Goal: Check status: Check status

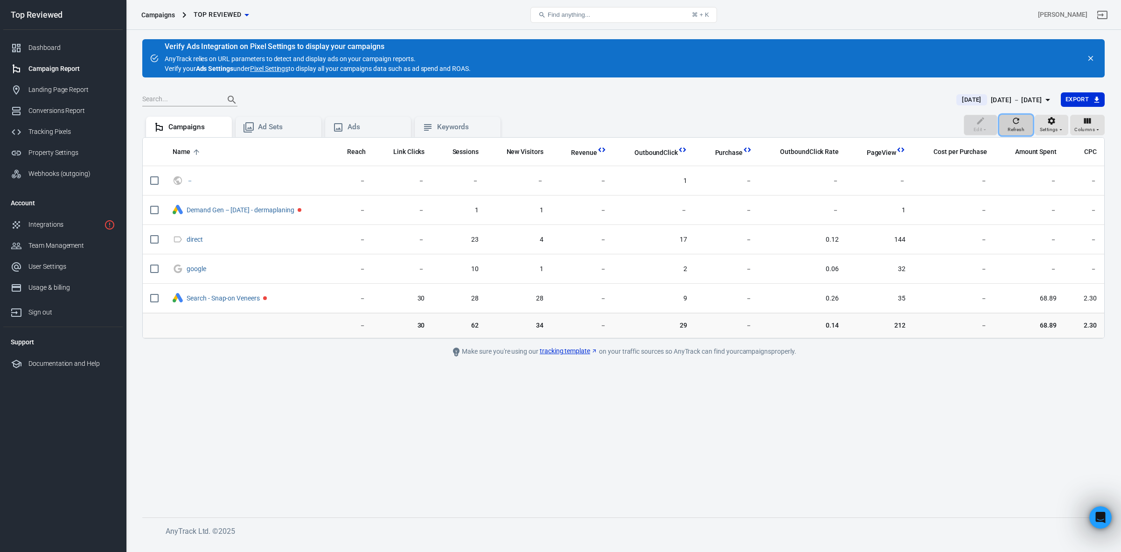
click at [1015, 126] on span "Refresh" at bounding box center [1016, 129] width 17 height 8
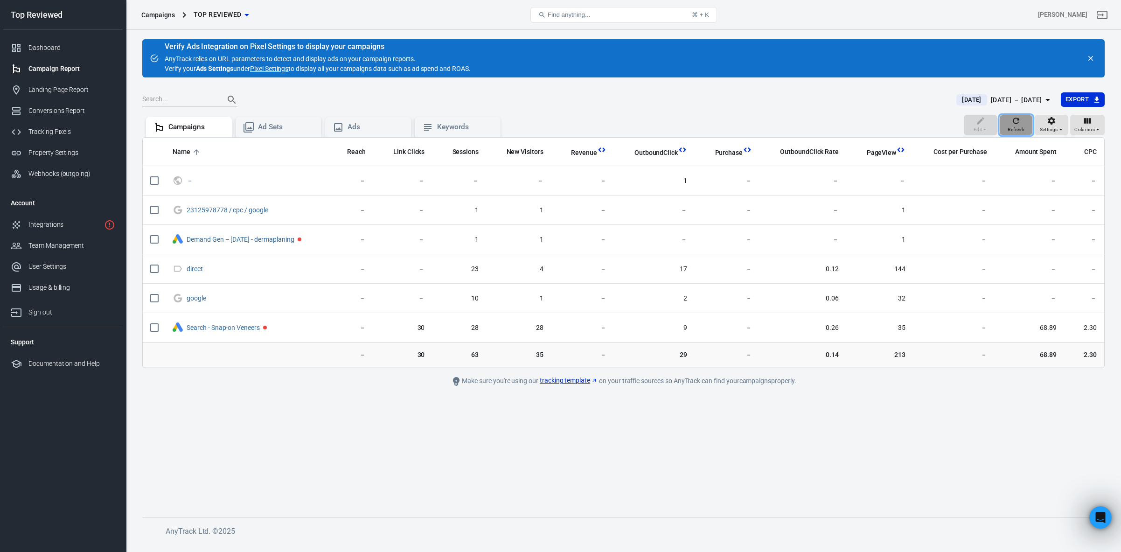
click at [1015, 126] on span "Refresh" at bounding box center [1016, 129] width 17 height 8
click at [1015, 125] on span "Refresh" at bounding box center [1016, 129] width 17 height 8
click at [68, 75] on link "Campaign Report" at bounding box center [62, 68] width 119 height 21
click at [54, 137] on link "Tracking Pixels" at bounding box center [62, 131] width 119 height 21
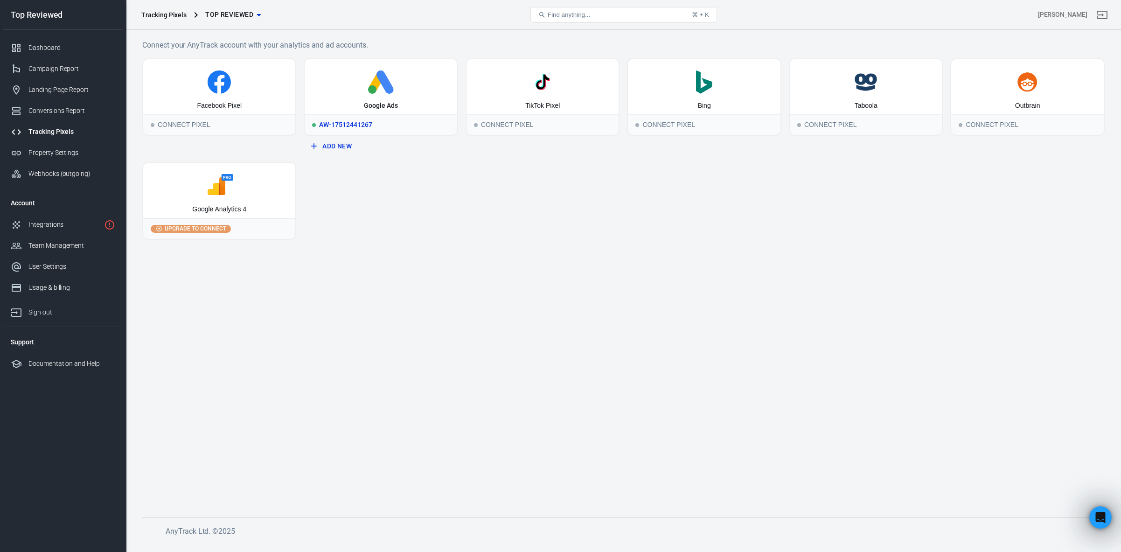
click at [392, 104] on div "Google Ads" at bounding box center [381, 105] width 34 height 9
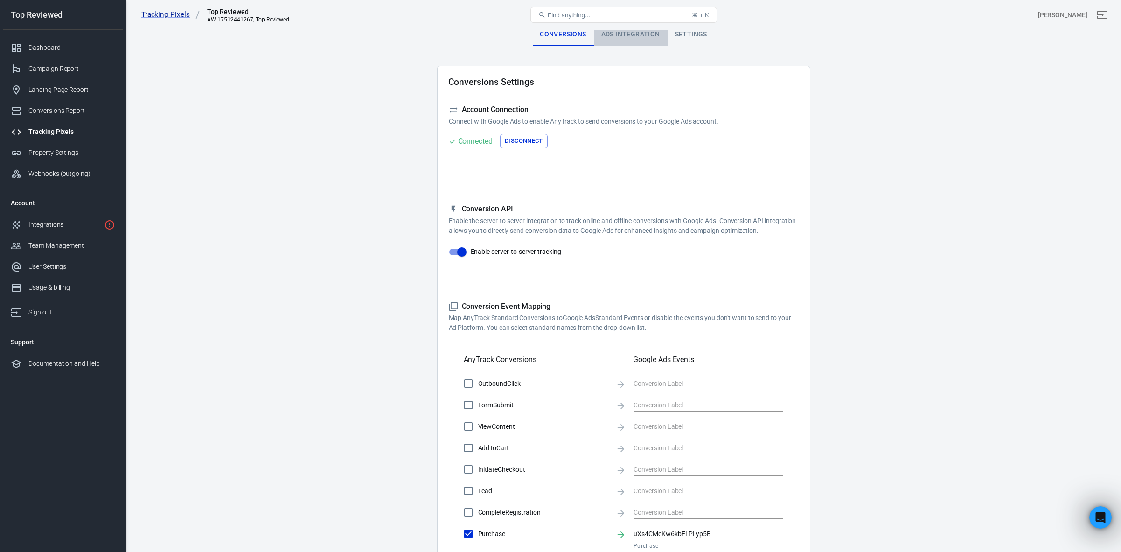
click at [613, 37] on div "Ads Integration" at bounding box center [631, 34] width 74 height 22
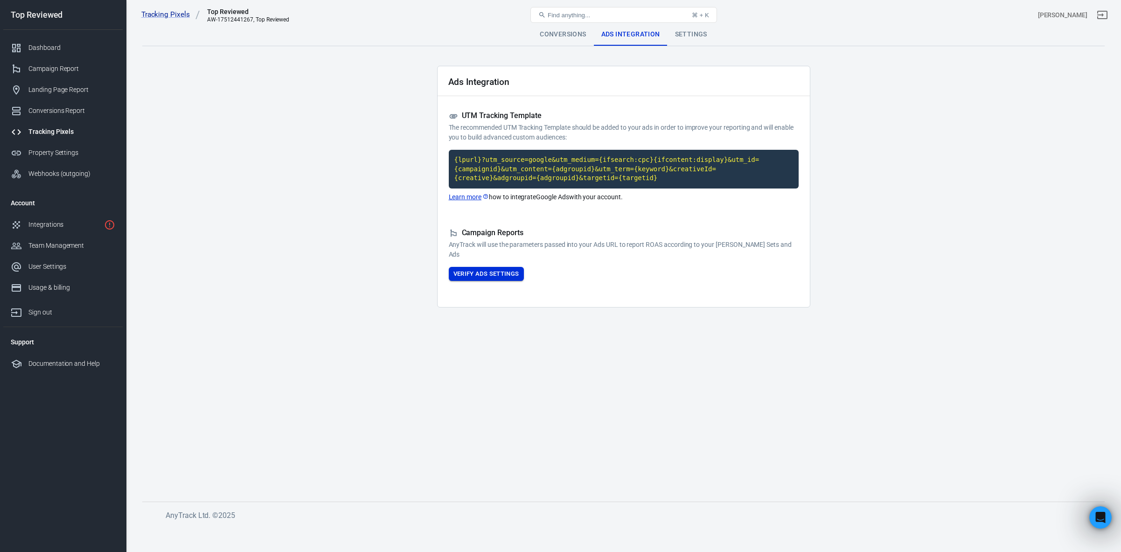
click at [492, 272] on button "Verify Ads Settings" at bounding box center [486, 274] width 75 height 14
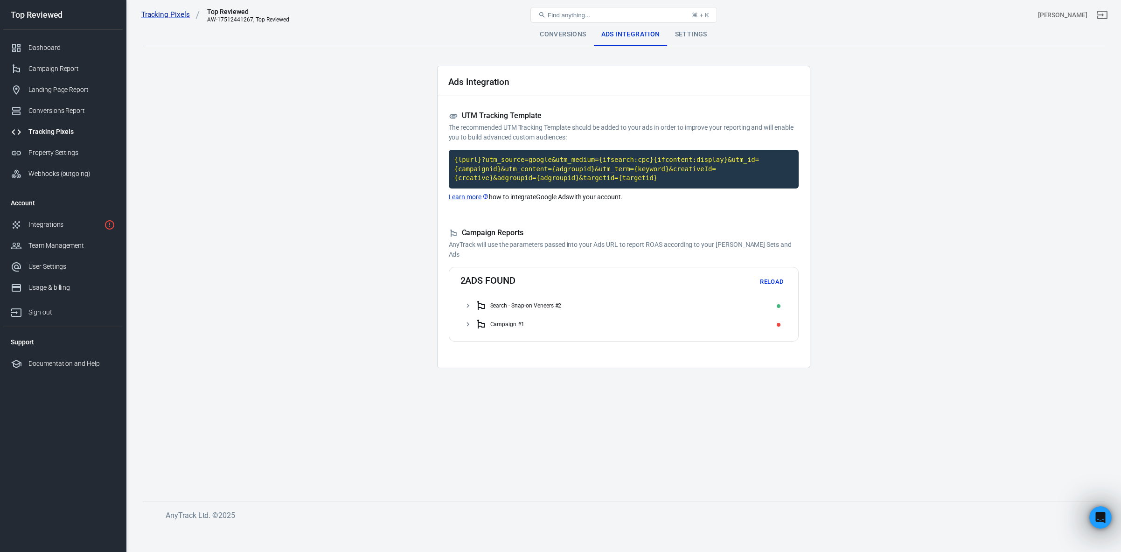
click at [780, 282] on button "Reload" at bounding box center [772, 282] width 30 height 14
click at [464, 307] on icon at bounding box center [468, 305] width 8 height 8
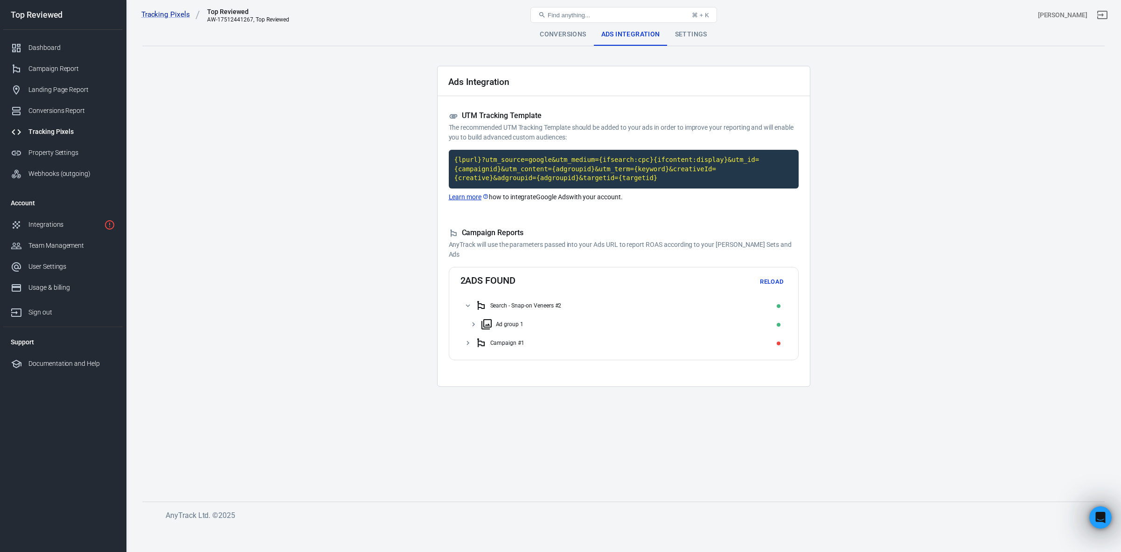
click at [474, 322] on icon at bounding box center [473, 324] width 8 height 8
click at [375, 270] on main "Conversions Ads Integration Settings Ads Integration UTM Tracking Template The …" at bounding box center [623, 254] width 962 height 463
click at [53, 89] on div "Landing Page Report" at bounding box center [71, 90] width 87 height 10
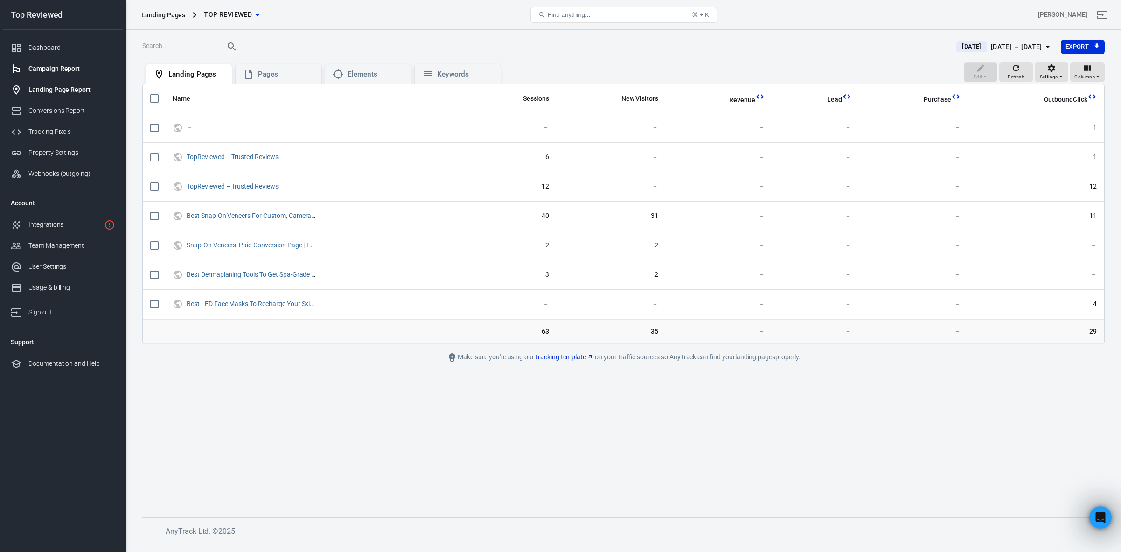
click at [55, 67] on div "Campaign Report" at bounding box center [71, 69] width 87 height 10
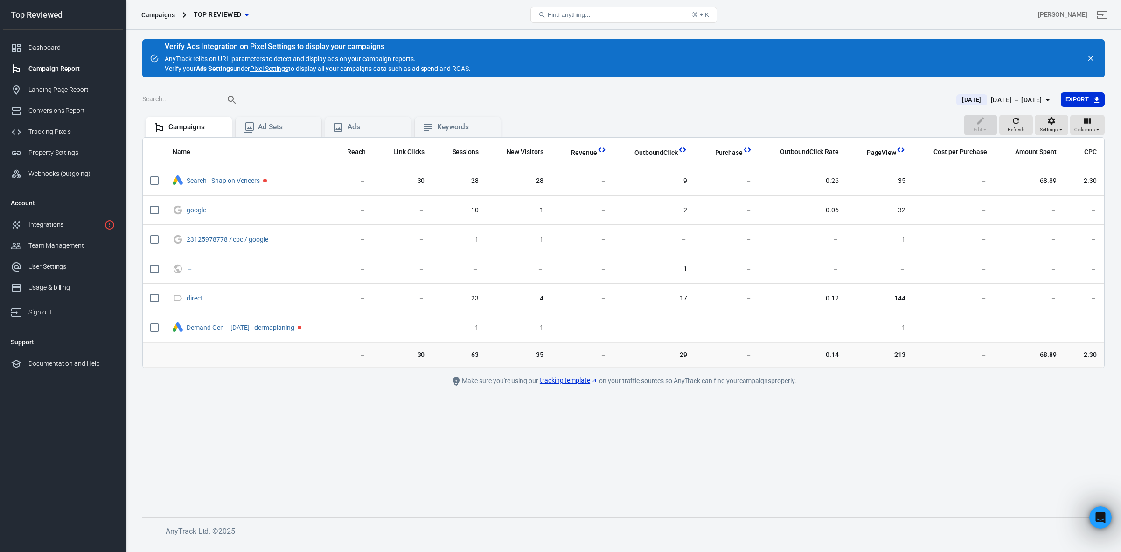
scroll to position [1353, 0]
click at [1023, 124] on div "Refresh" at bounding box center [1016, 125] width 17 height 18
click at [1020, 125] on span "Refresh" at bounding box center [1016, 129] width 17 height 8
